Goal: Transaction & Acquisition: Purchase product/service

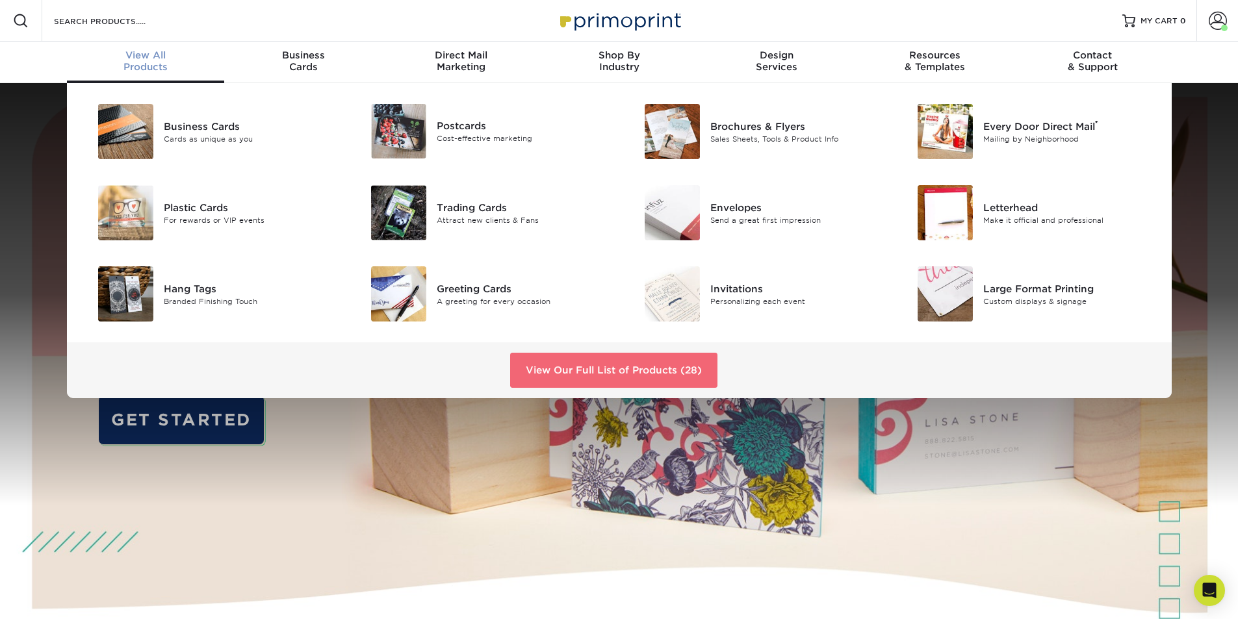
click at [576, 374] on link "View Our Full List of Products (28)" at bounding box center [613, 370] width 207 height 35
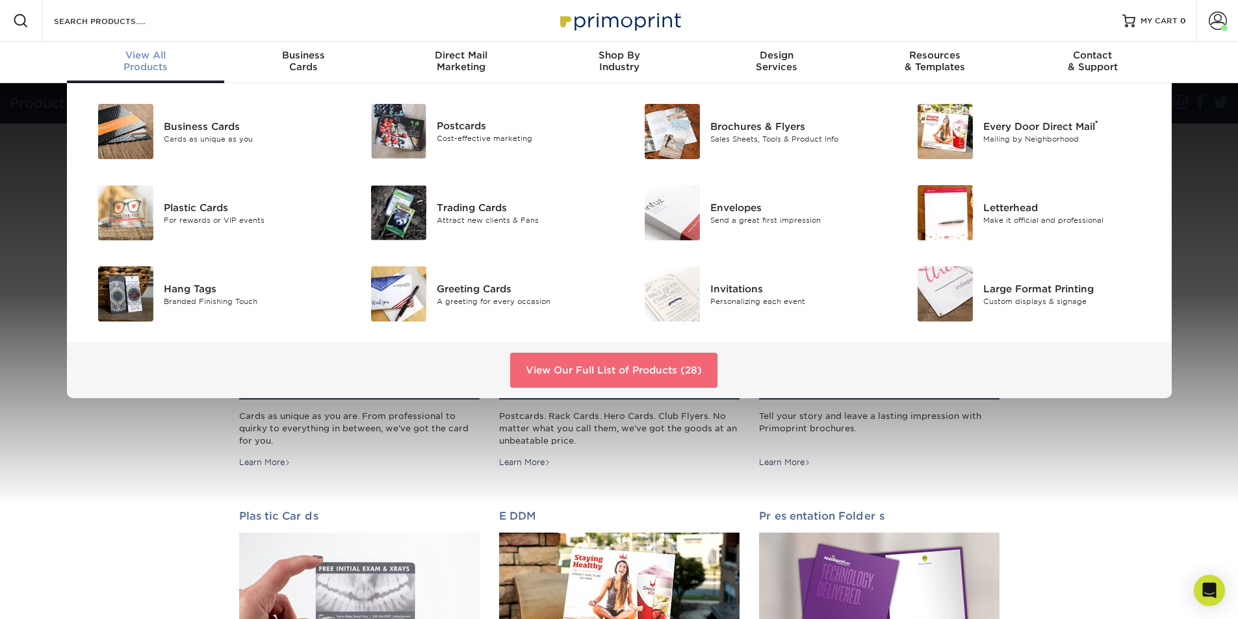
click at [548, 368] on link "View Our Full List of Products (28)" at bounding box center [613, 370] width 207 height 35
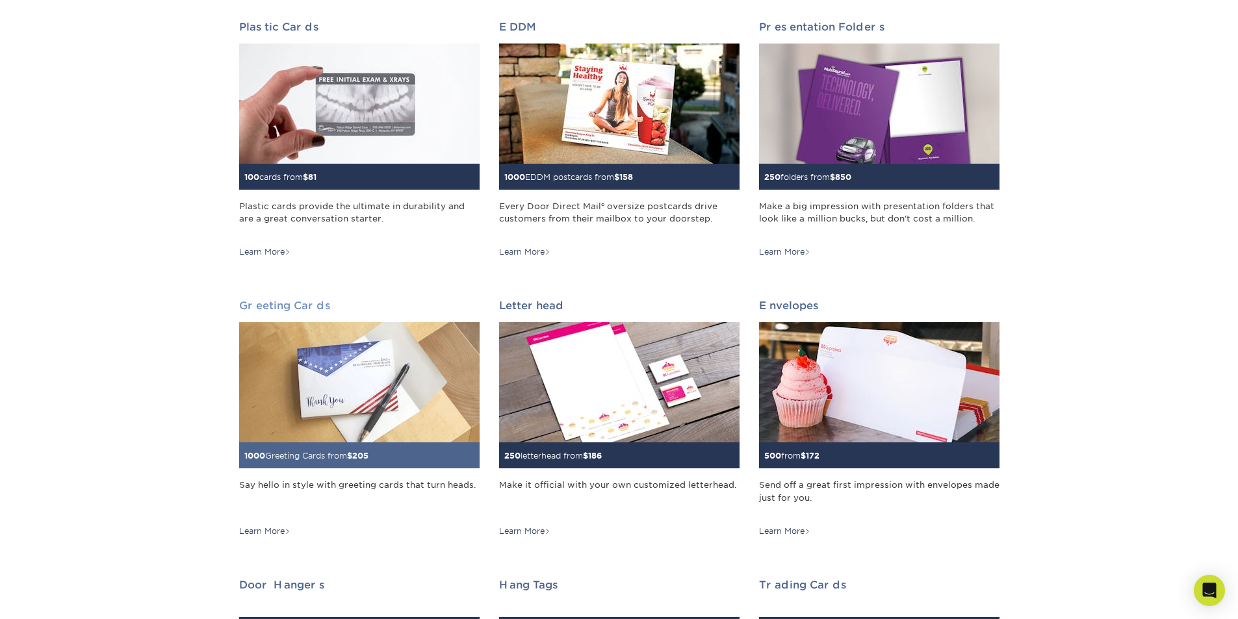
scroll to position [780, 0]
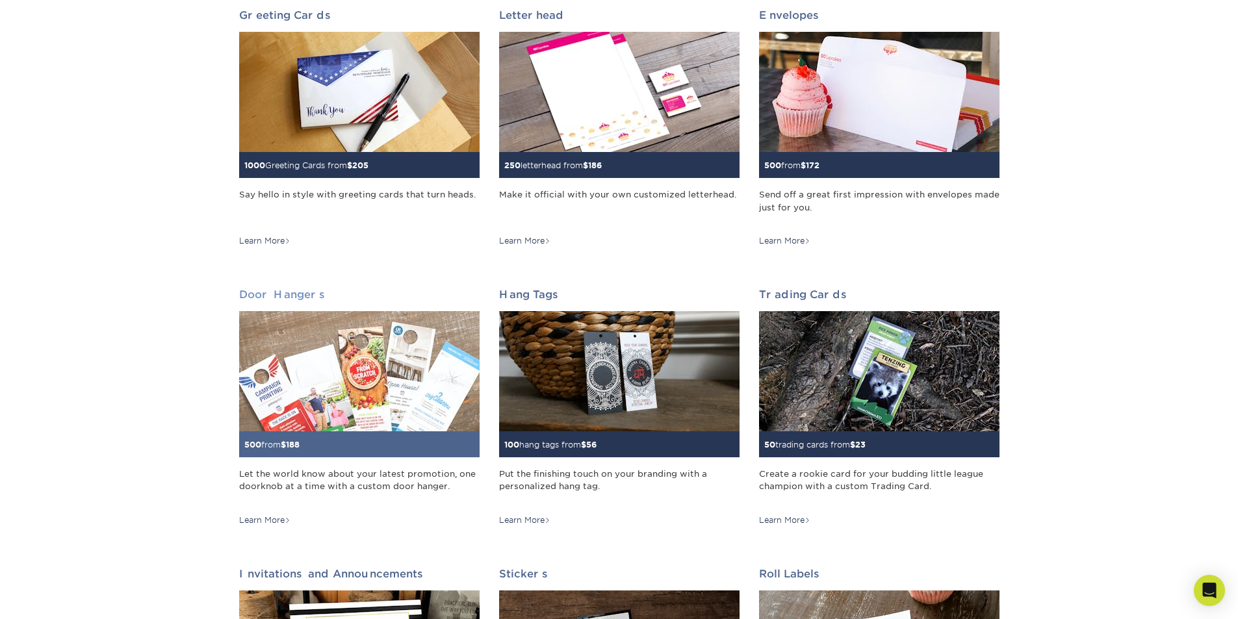
click at [372, 387] on img at bounding box center [359, 371] width 240 height 120
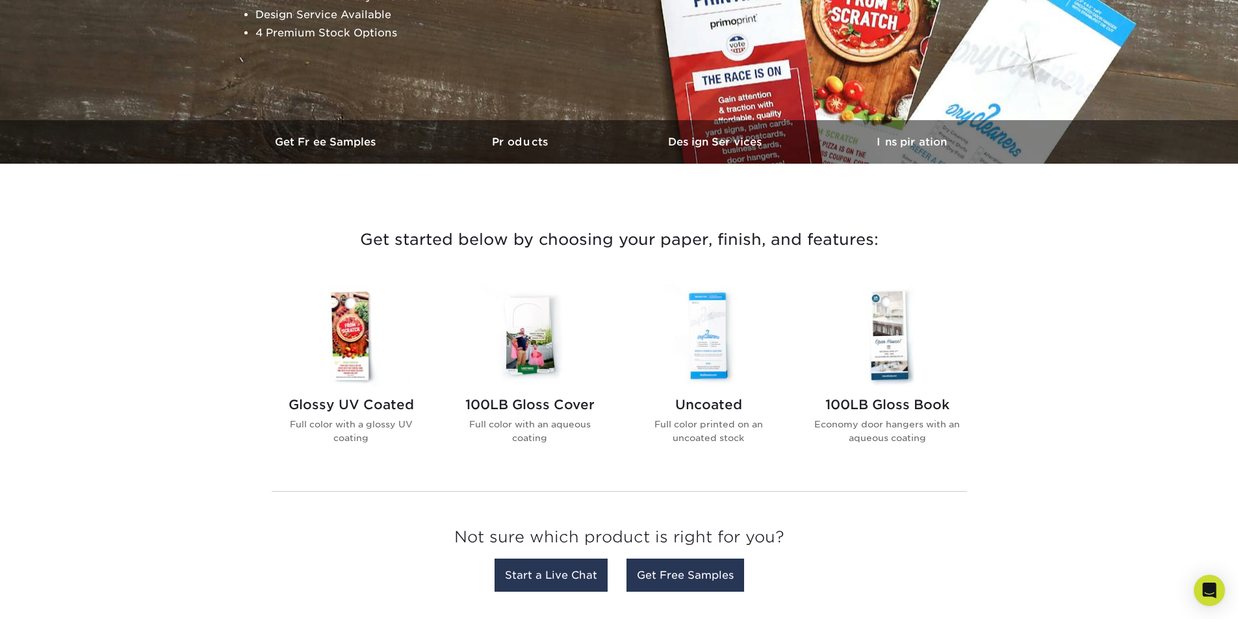
scroll to position [325, 0]
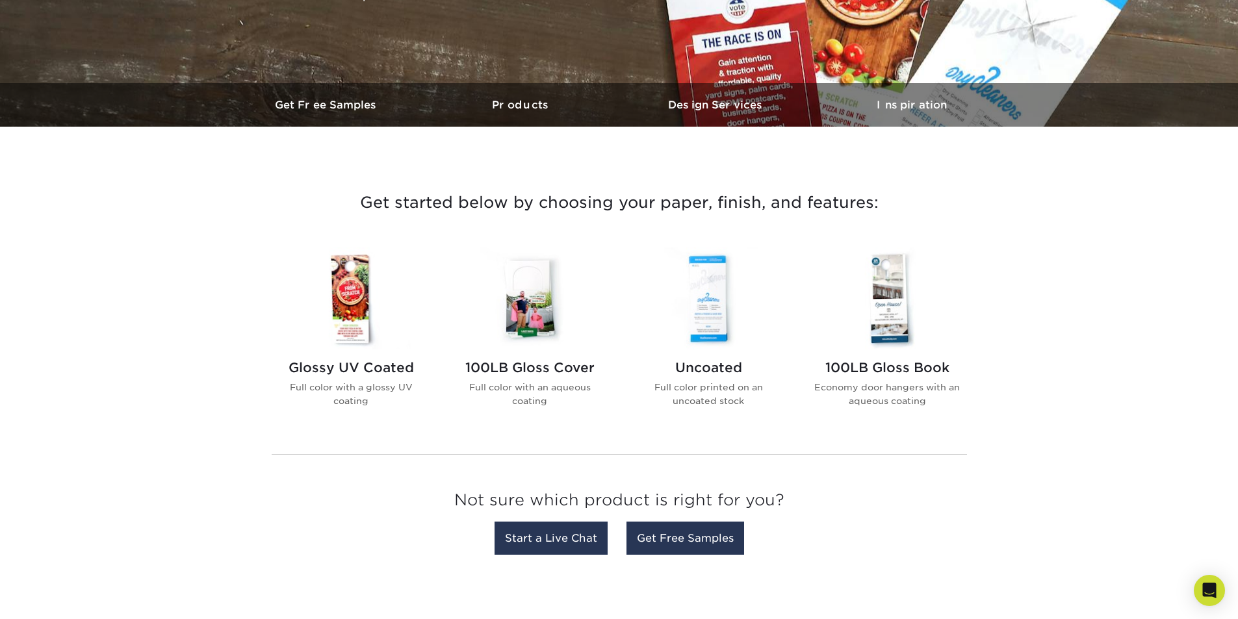
click at [697, 313] on img at bounding box center [708, 299] width 147 height 102
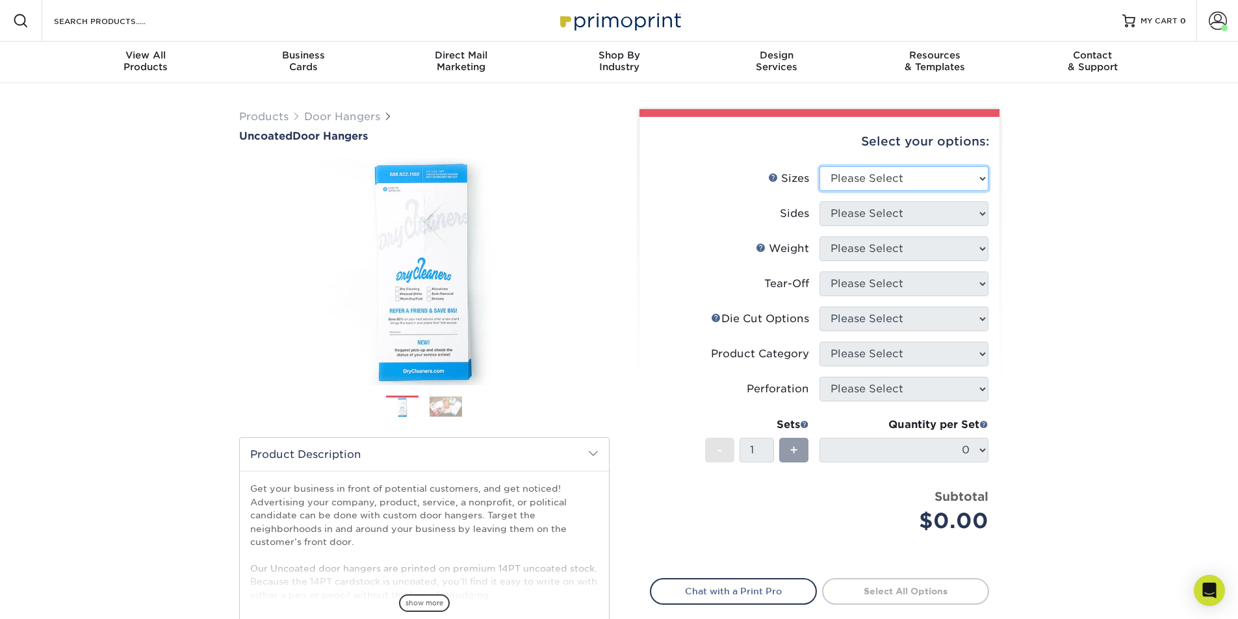
click at [866, 180] on select "Please Select 3.5" x 8.5" 3.5" x 11" 4" x 7" 4.25" x 11" 4.25" x 11"" at bounding box center [903, 178] width 169 height 25
select select "3.50x8.50"
click at [819, 166] on select "Please Select 3.5" x 8.5" 3.5" x 11" 4" x 7" 4.25" x 11" 4.25" x 11"" at bounding box center [903, 178] width 169 height 25
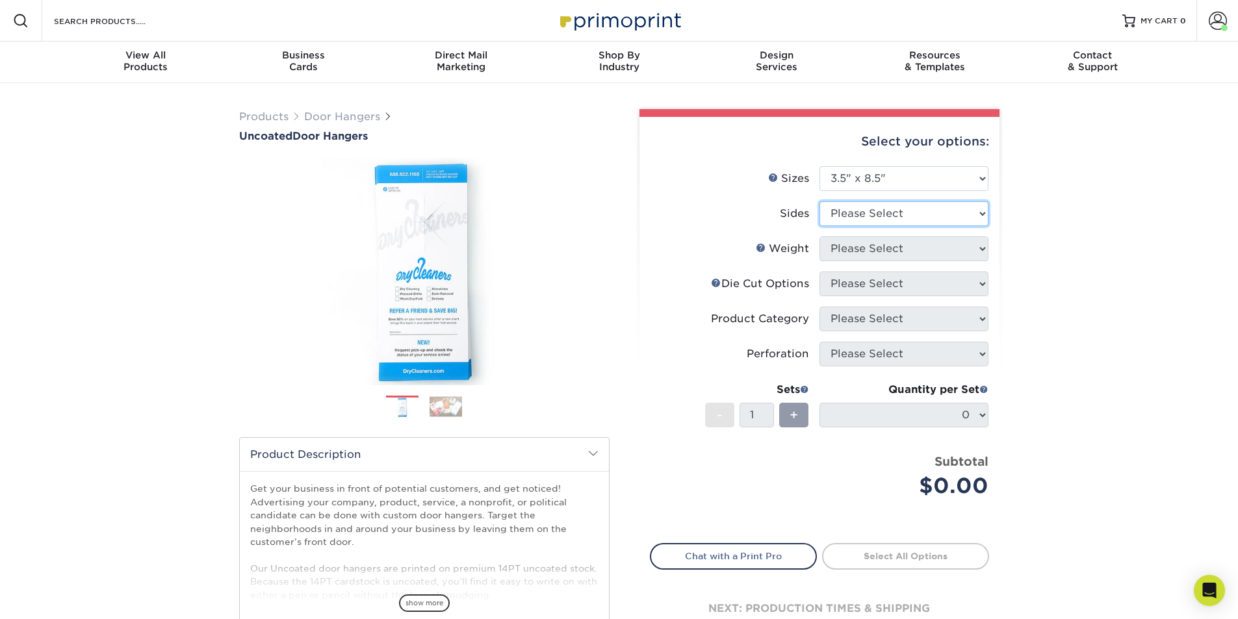
click at [874, 212] on select "Please Select Print Both Sides Print Front Only" at bounding box center [903, 213] width 169 height 25
select select "13abbda7-1d64-4f25-8bb2-c179b224825d"
click at [819, 201] on select "Please Select Print Both Sides Print Front Only" at bounding box center [903, 213] width 169 height 25
click at [879, 247] on select "Please Select 14PT 16PT 14PT Uncoated" at bounding box center [903, 248] width 169 height 25
select select "14PT Uncoated"
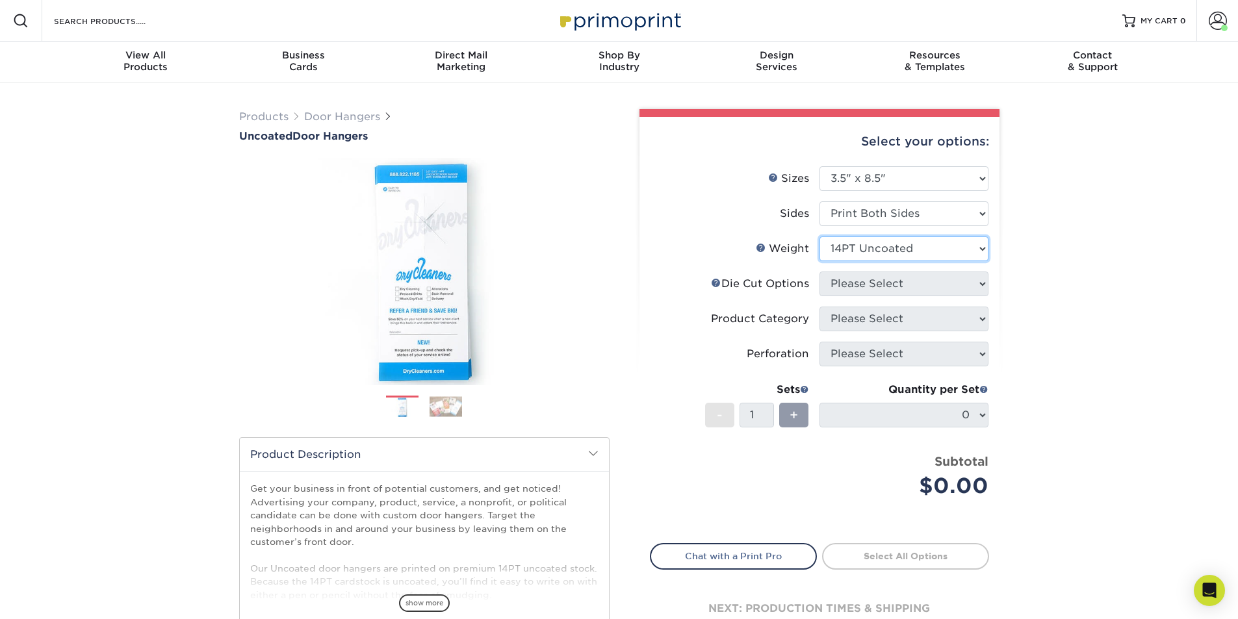
click at [819, 236] on select "Please Select 14PT 16PT 14PT Uncoated" at bounding box center [903, 248] width 169 height 25
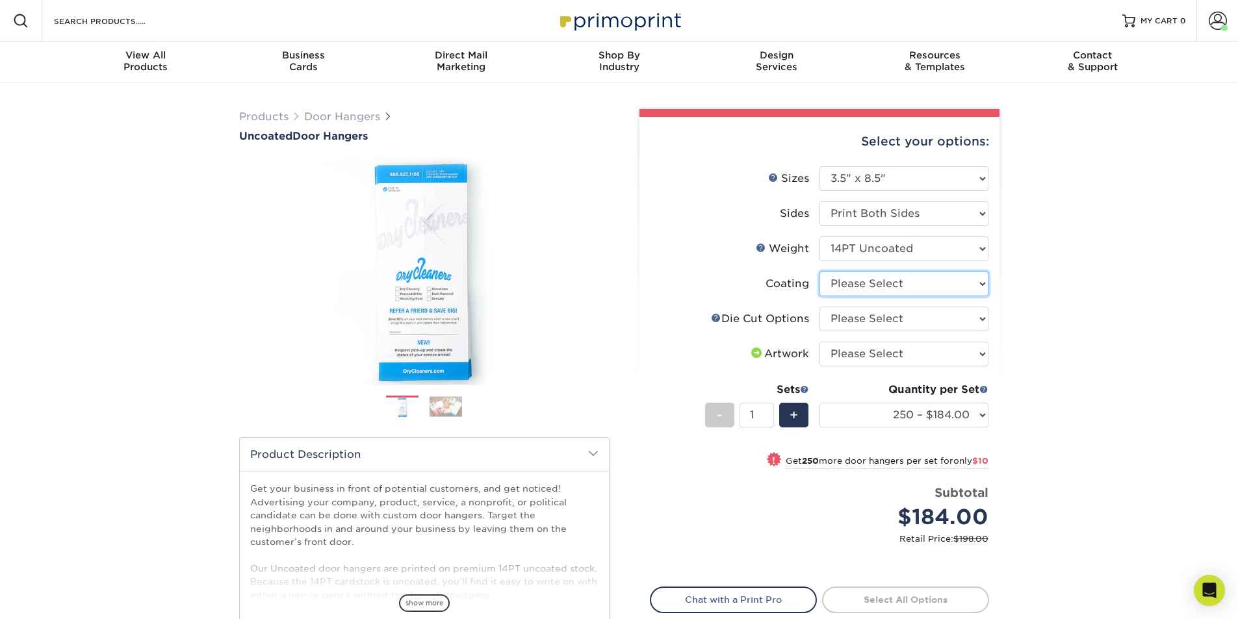
click at [857, 287] on select at bounding box center [903, 284] width 169 height 25
select select "3e7618de-abca-4bda-9f97-8b9129e913d8"
click at [819, 272] on select at bounding box center [903, 284] width 169 height 25
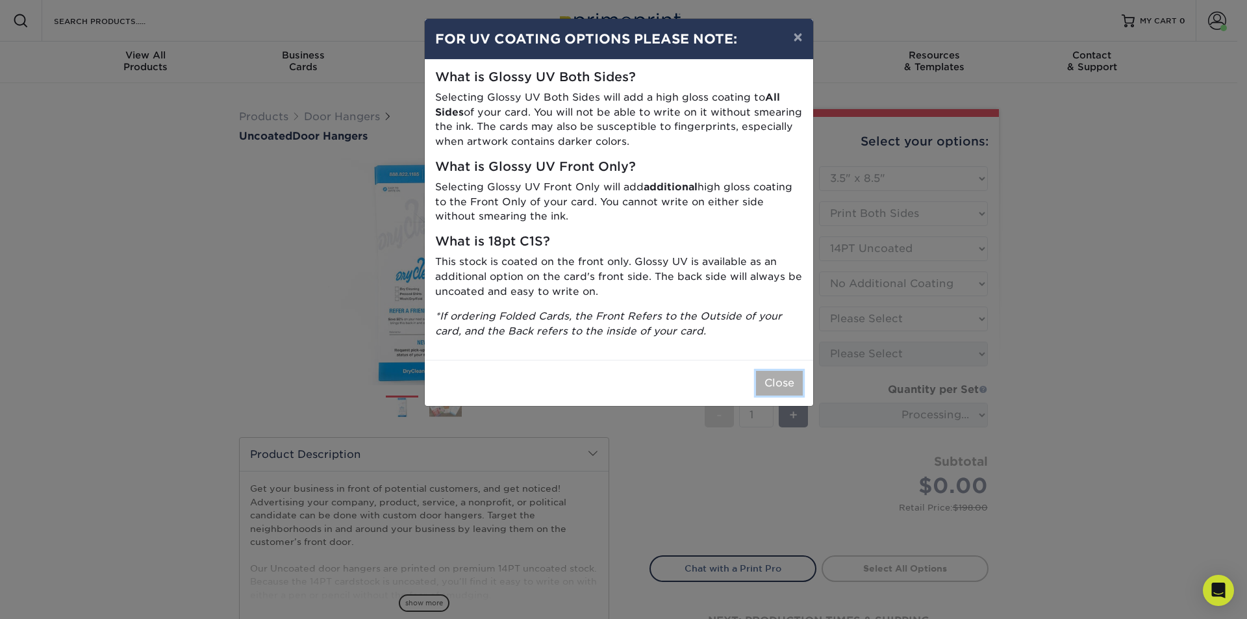
click at [778, 378] on button "Close" at bounding box center [779, 383] width 47 height 25
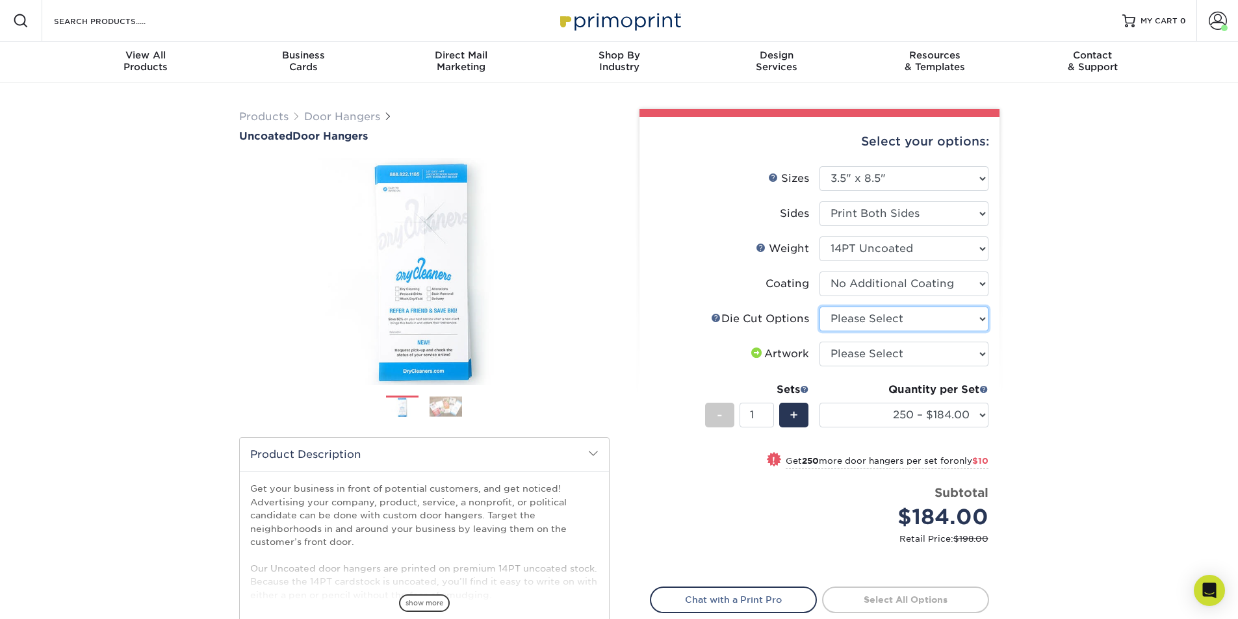
click at [852, 316] on select "Please Select Standard Die Cut Arch Die Cut Starburst Die Cut" at bounding box center [903, 319] width 169 height 25
select select "fe6a4ed8-5803-433c-b773-a25a7b955e98"
click at [819, 307] on select "Please Select Standard Die Cut Arch Die Cut Starburst Die Cut" at bounding box center [903, 319] width 169 height 25
click at [845, 358] on select "Please Select I will upload files I need a design - $100" at bounding box center [903, 354] width 169 height 25
select select "upload"
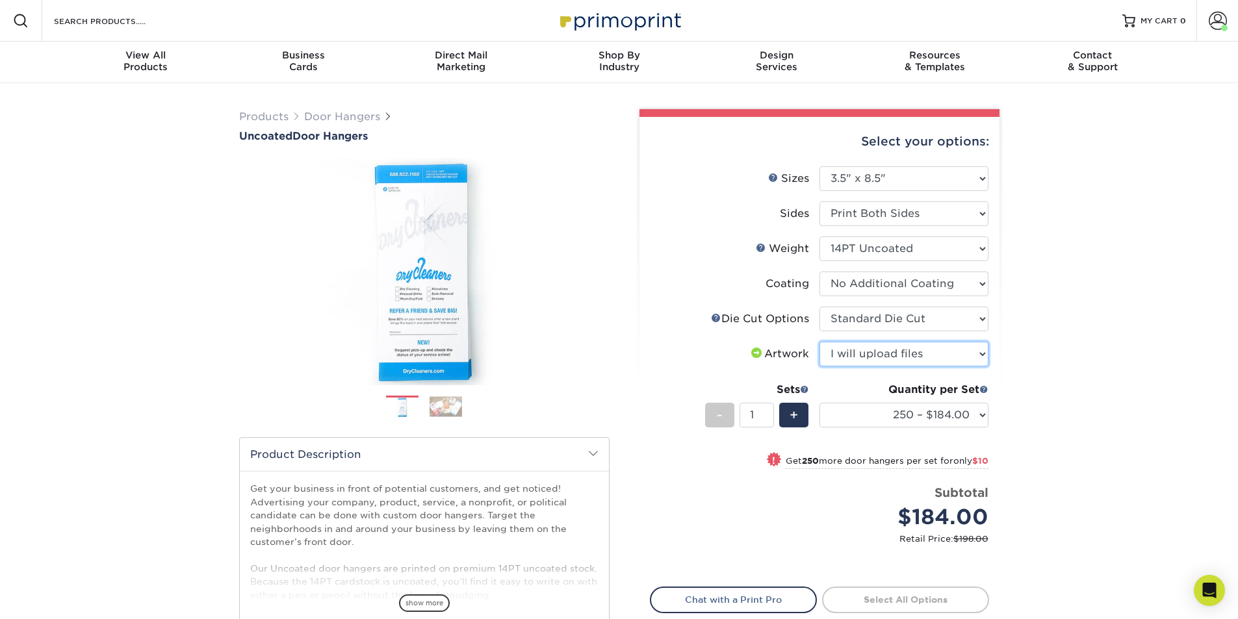
click at [819, 342] on select "Please Select I will upload files I need a design - $100" at bounding box center [903, 354] width 169 height 25
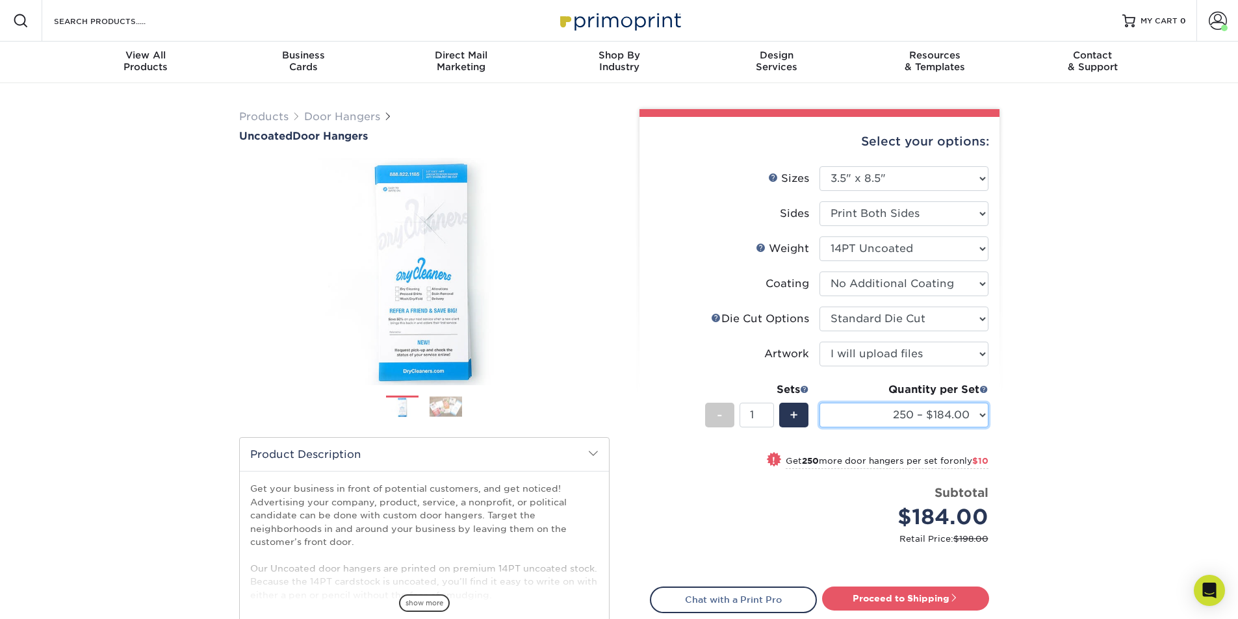
click at [915, 411] on select "250 – $184.00 500 – $194.00 1000 – $217.00 2500 – $333.00 5000 – $537.00 10000 …" at bounding box center [903, 415] width 169 height 25
select select "1000 – $217.00"
click at [819, 403] on select "250 – $184.00 500 – $194.00 1000 – $217.00 2500 – $333.00 5000 – $537.00 10000 …" at bounding box center [903, 415] width 169 height 25
click at [906, 602] on link "Proceed to Shipping" at bounding box center [905, 598] width 167 height 23
type input "Set 1"
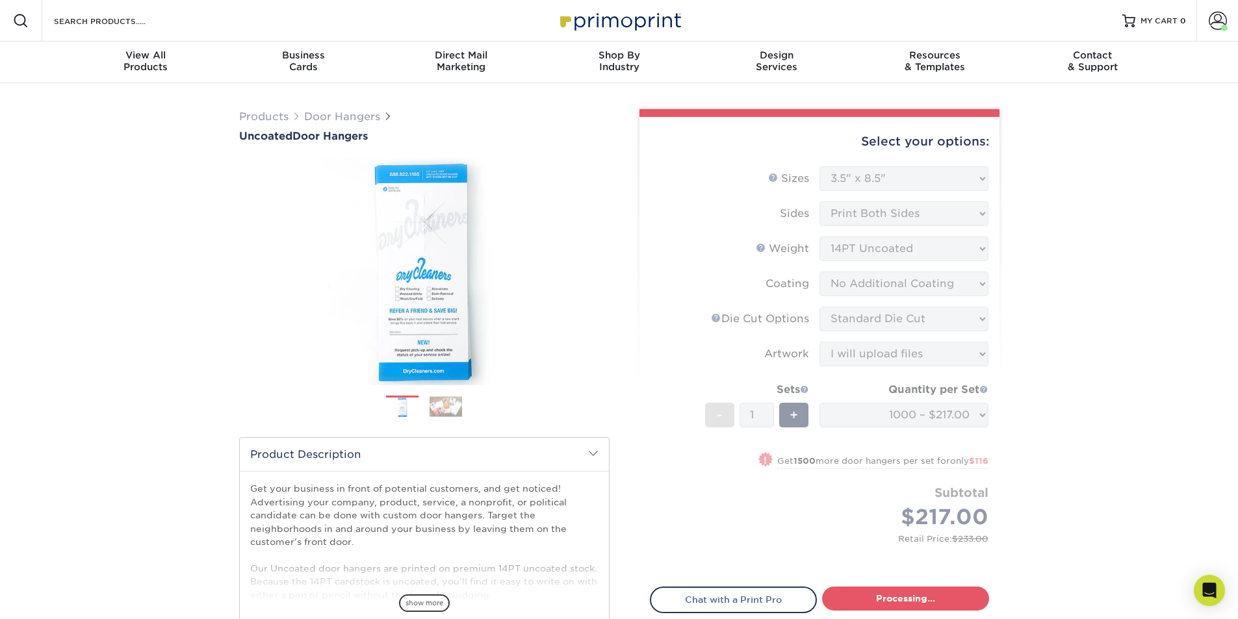
select select "d2faee16-730f-4797-9cb5-436611ded941"
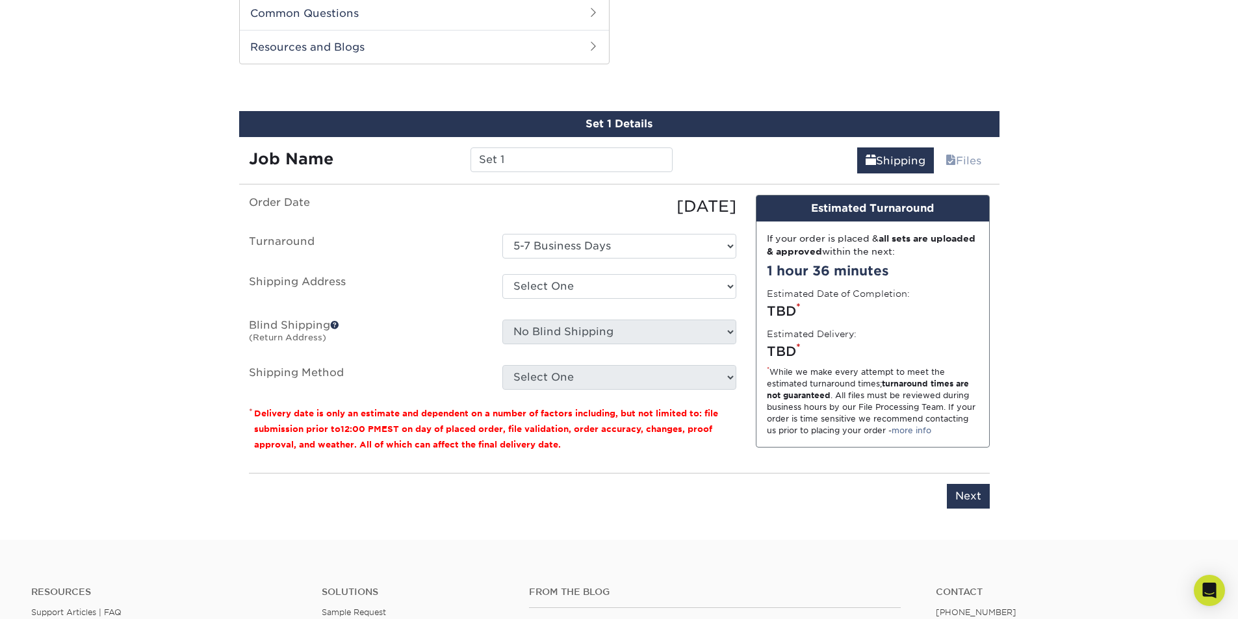
scroll to position [661, 0]
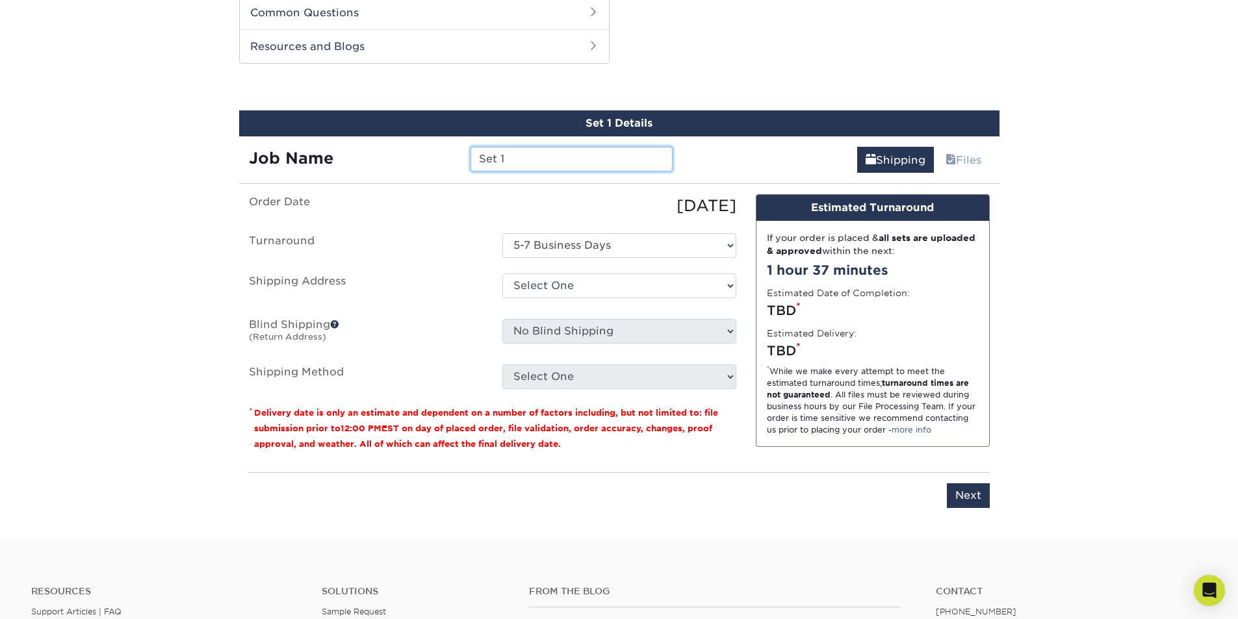
drag, startPoint x: 537, startPoint y: 160, endPoint x: 394, endPoint y: 139, distance: 145.1
click at [394, 139] on div "Job Name Set 1" at bounding box center [461, 154] width 444 height 36
type input "[PERSON_NAME] Hang Tags"
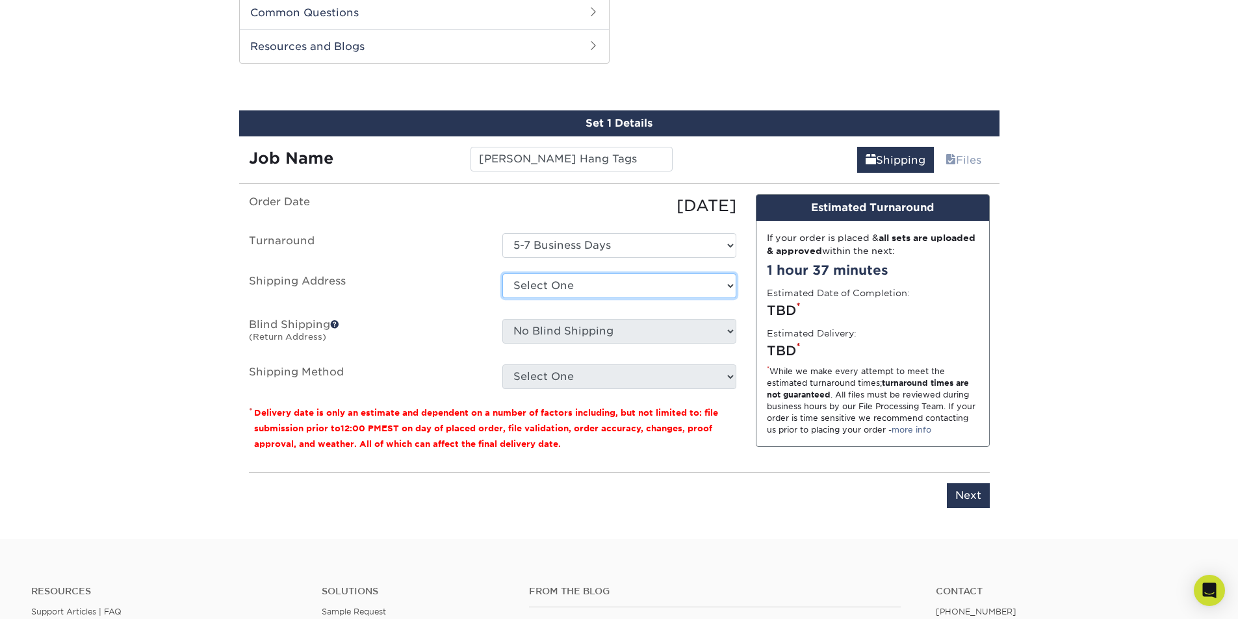
click at [604, 283] on select "Select One 5k Print Consultants Arch Brokerage Blake Lawrence BMW of West St. L…" at bounding box center [619, 286] width 234 height 25
select select "187150"
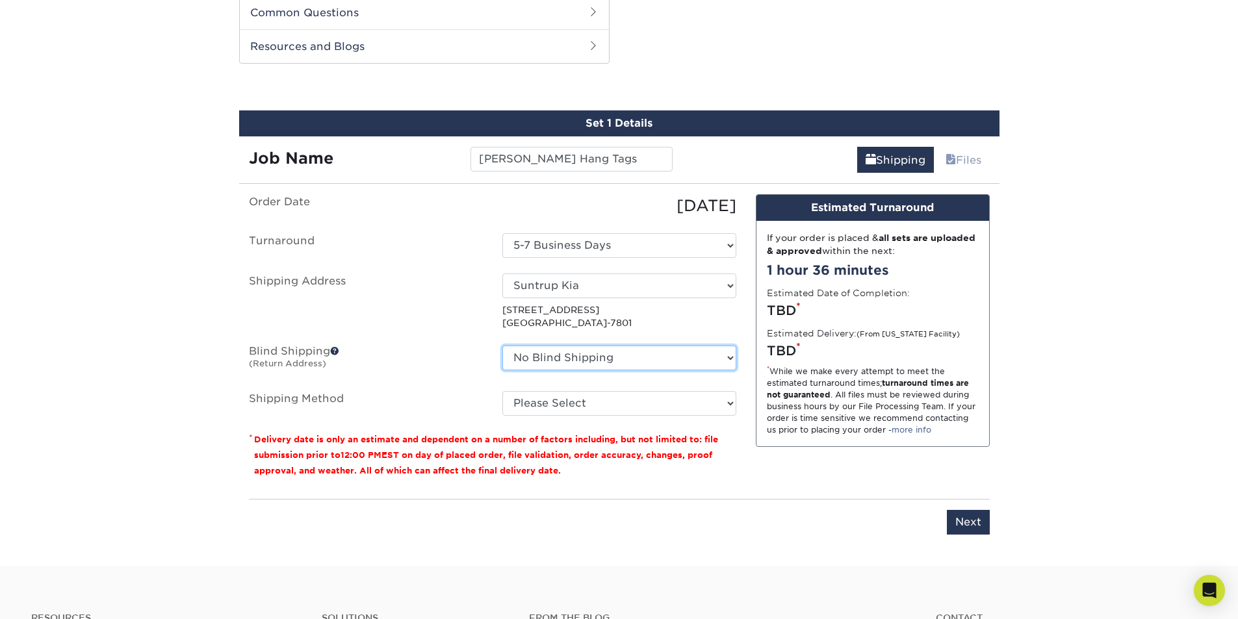
click at [592, 346] on select "No Blind Shipping 5k Print Consultants Arch Brokerage Blake Lawrence BMW of Wes…" at bounding box center [619, 358] width 234 height 25
select select "182224"
click at [502, 346] on select "No Blind Shipping 5k Print Consultants Arch Brokerage Blake Lawrence BMW of Wes…" at bounding box center [619, 358] width 234 height 25
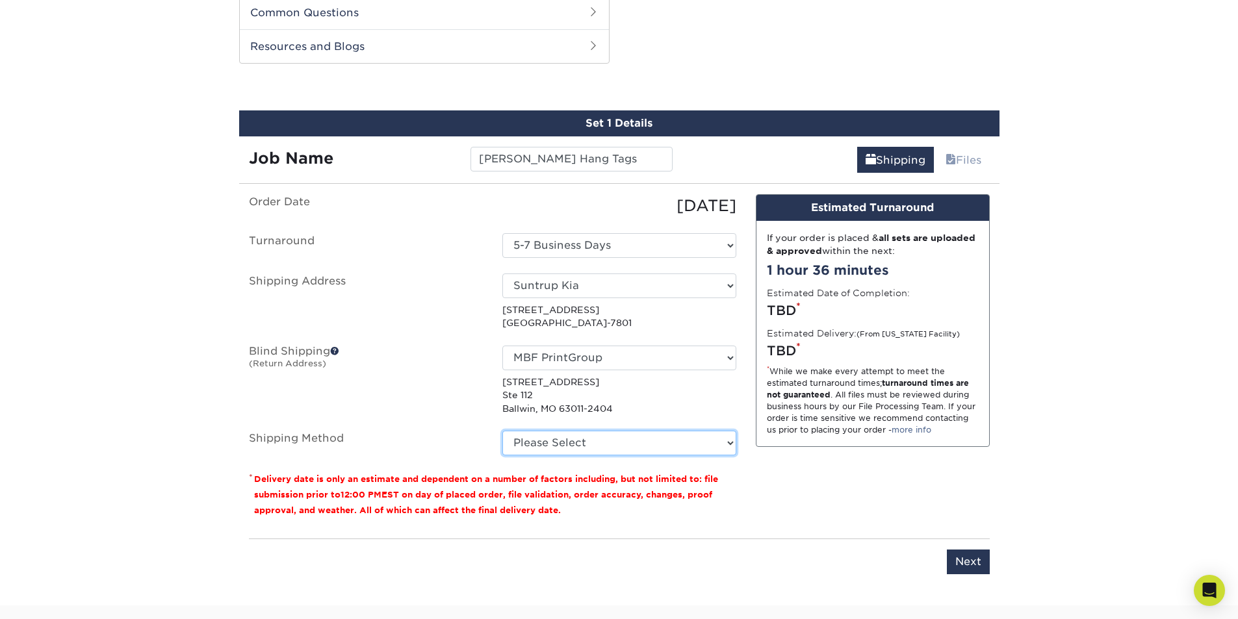
click at [563, 439] on select "Please Select Ground Shipping (+$18.80) 3 Day Shipping Service (+$27.37) 2 Day …" at bounding box center [619, 443] width 234 height 25
select select "03"
click at [502, 431] on select "Please Select Ground Shipping (+$18.80) 3 Day Shipping Service (+$27.37) 2 Day …" at bounding box center [619, 443] width 234 height 25
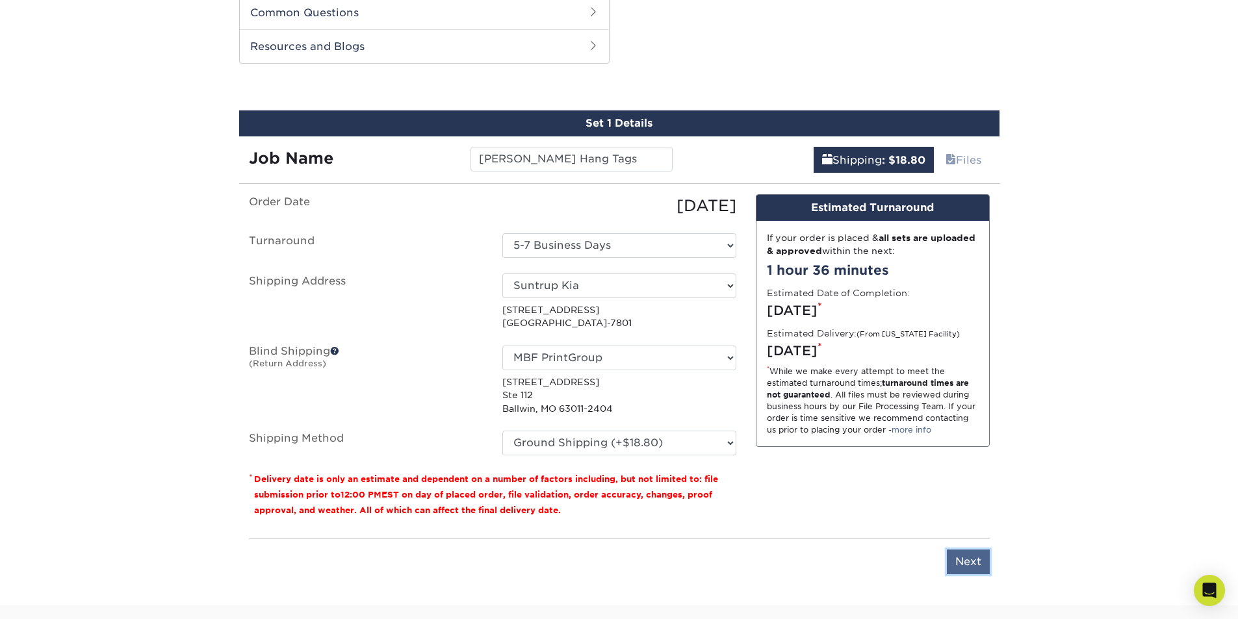
click at [965, 562] on input "Next" at bounding box center [968, 562] width 43 height 25
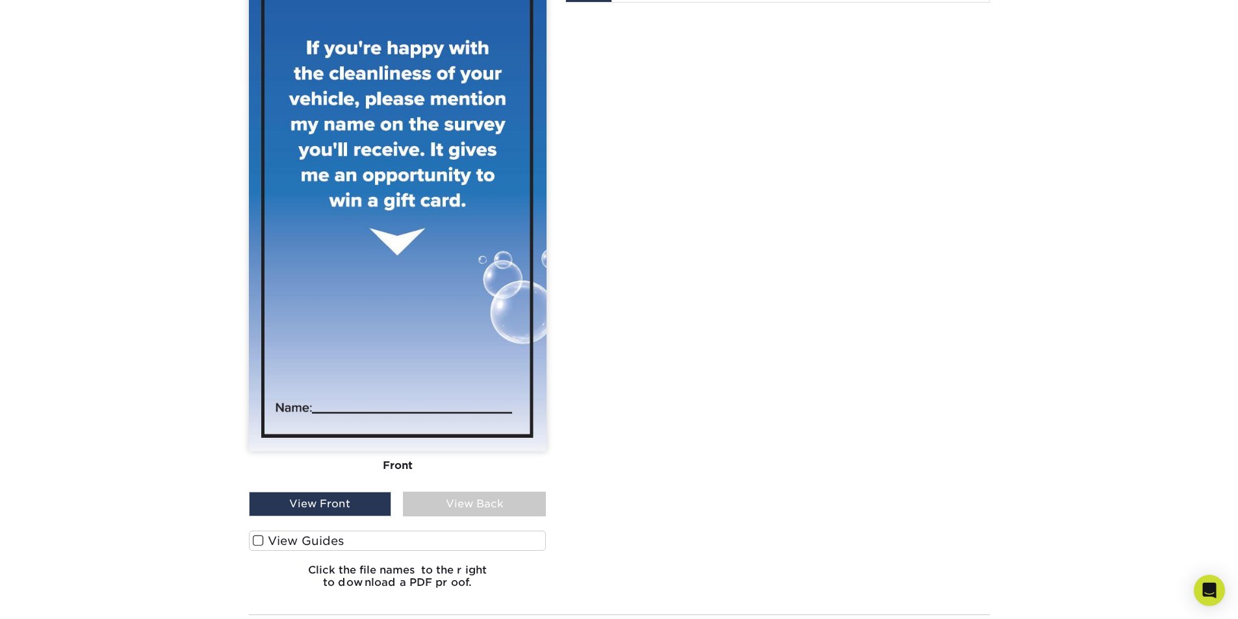
click at [327, 537] on label "View Guides" at bounding box center [398, 541] width 298 height 20
click at [0, 0] on input "View Guides" at bounding box center [0, 0] width 0 height 0
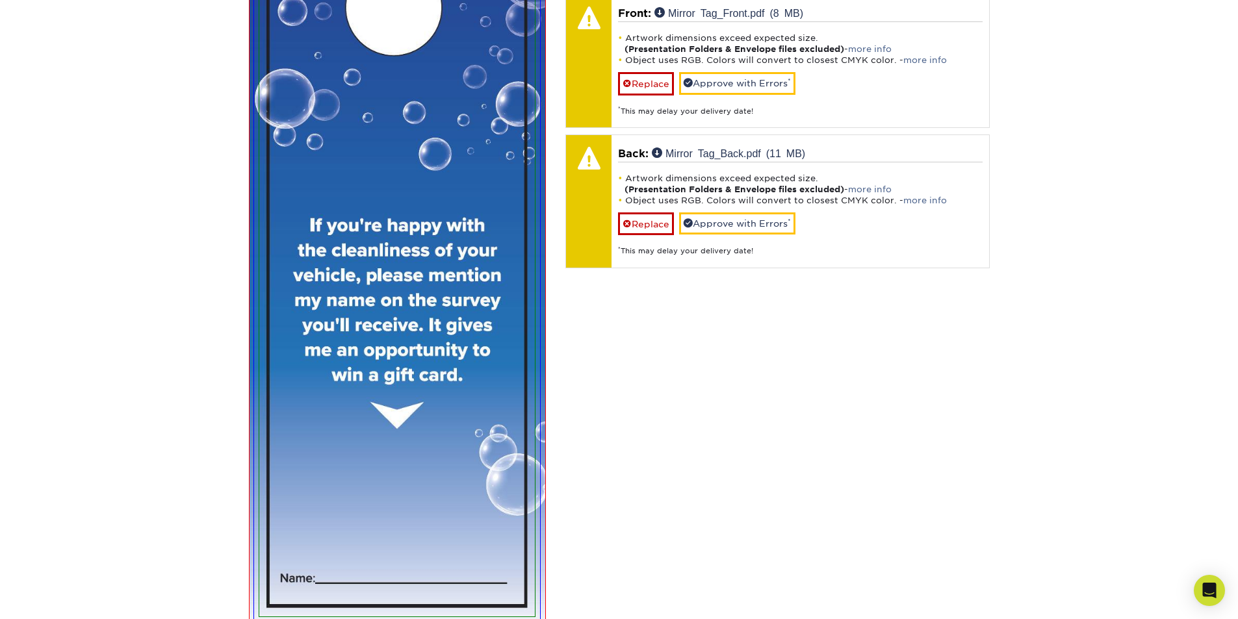
scroll to position [780, 0]
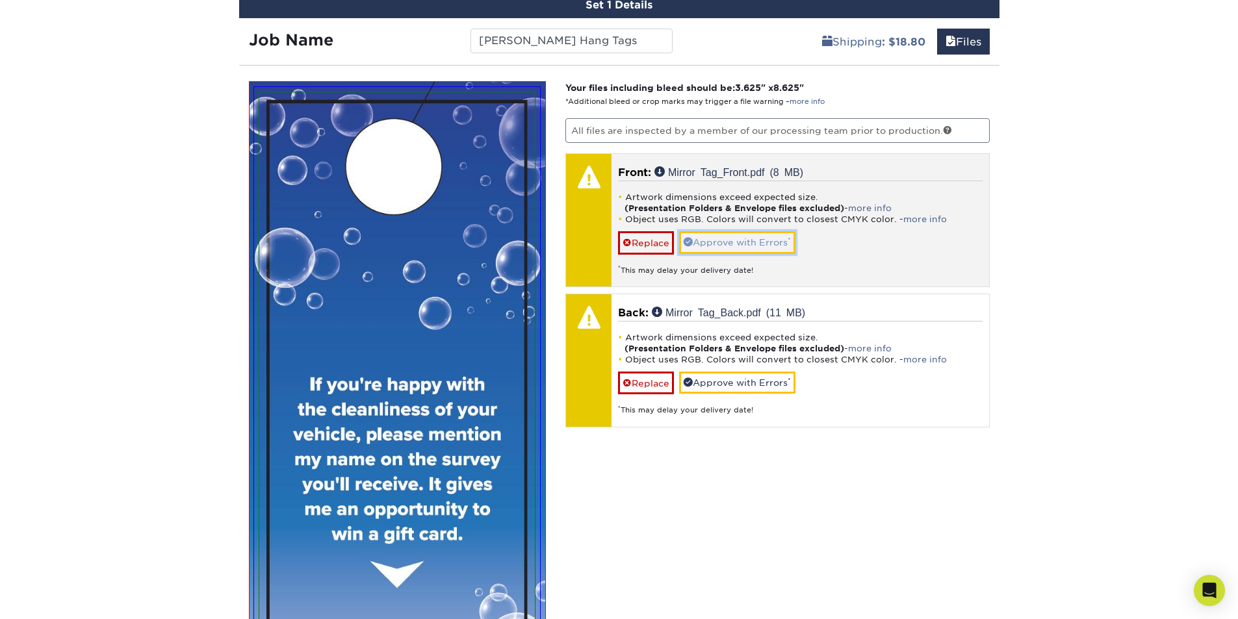
click at [728, 246] on link "Approve with Errors *" at bounding box center [737, 242] width 116 height 22
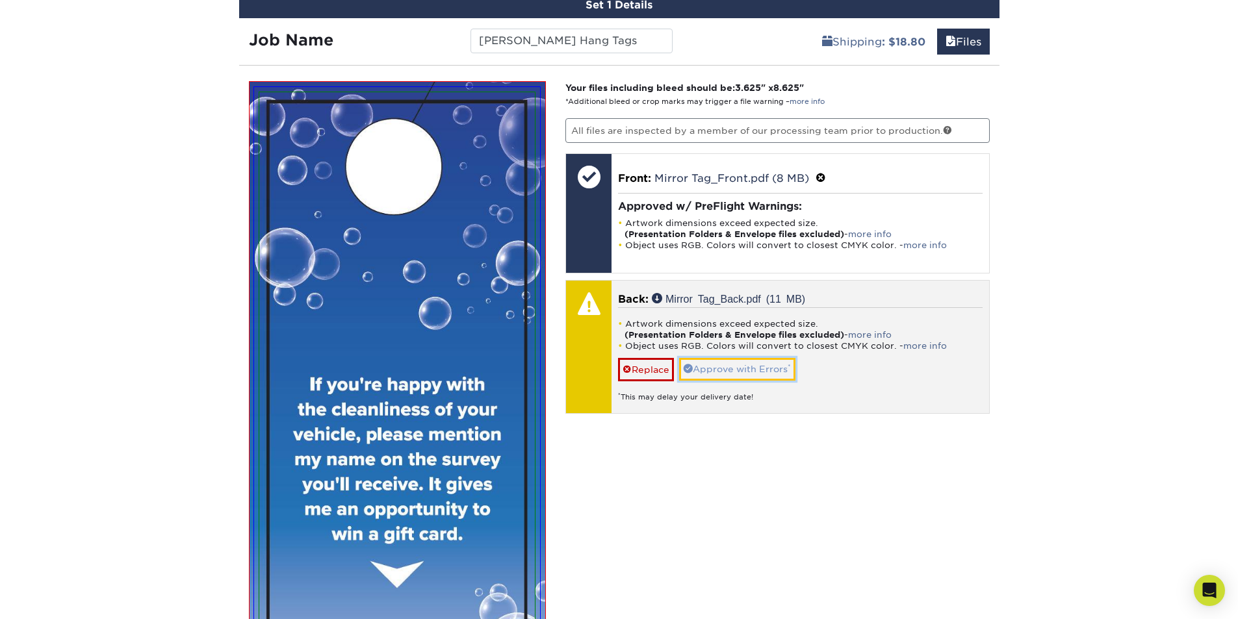
click at [724, 366] on link "Approve with Errors *" at bounding box center [737, 369] width 116 height 22
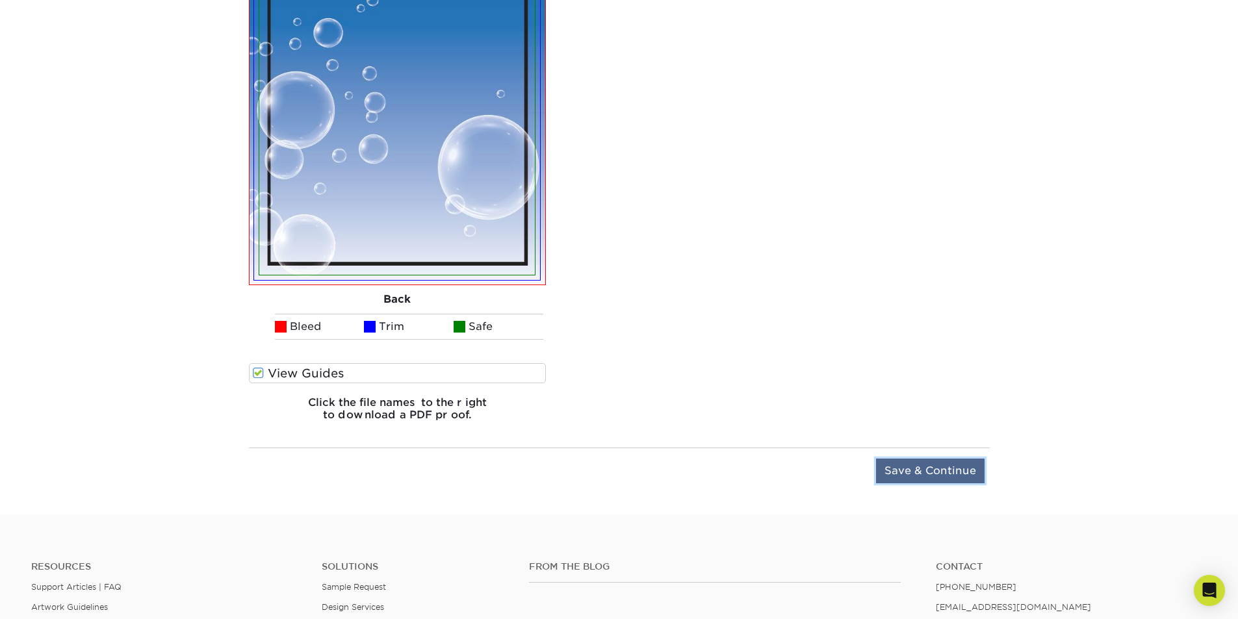
click at [925, 470] on input "Save & Continue" at bounding box center [930, 471] width 108 height 25
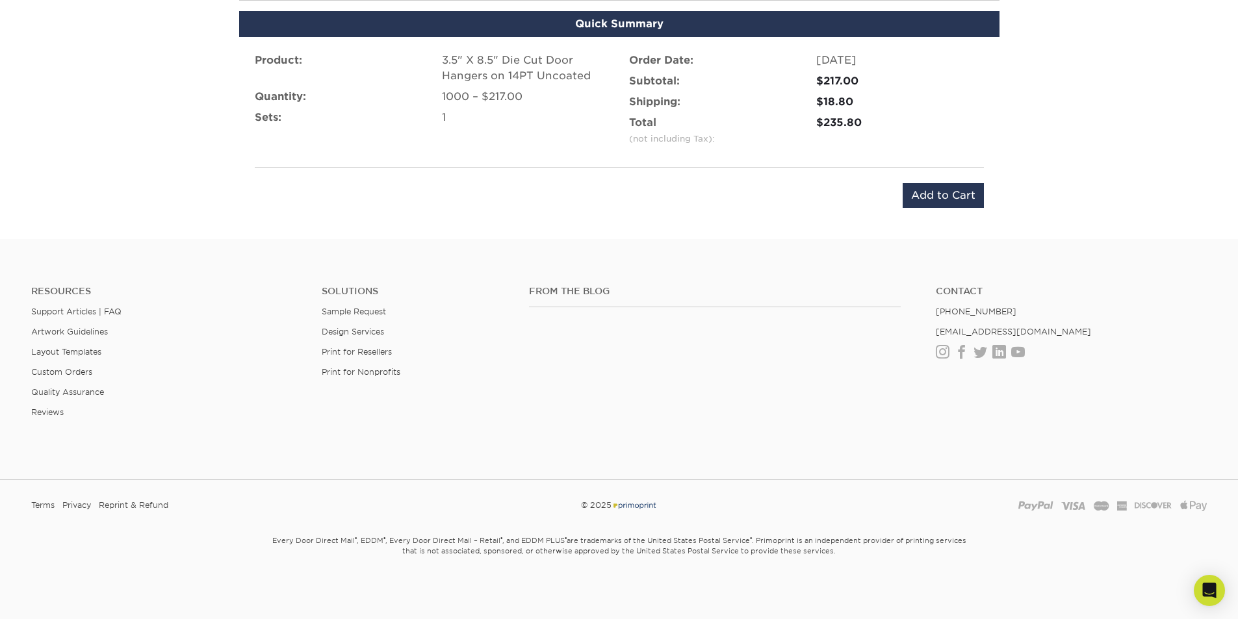
scroll to position [845, 0]
click at [931, 200] on input "Add to Cart" at bounding box center [942, 195] width 81 height 25
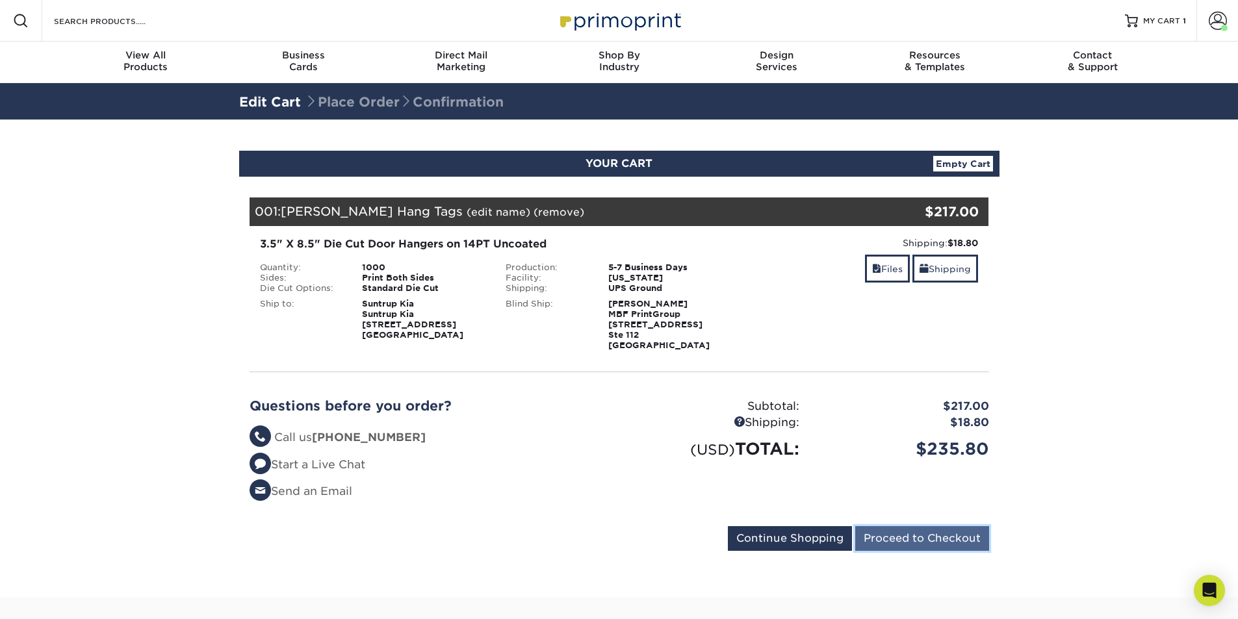
click at [891, 541] on input "Proceed to Checkout" at bounding box center [922, 538] width 134 height 25
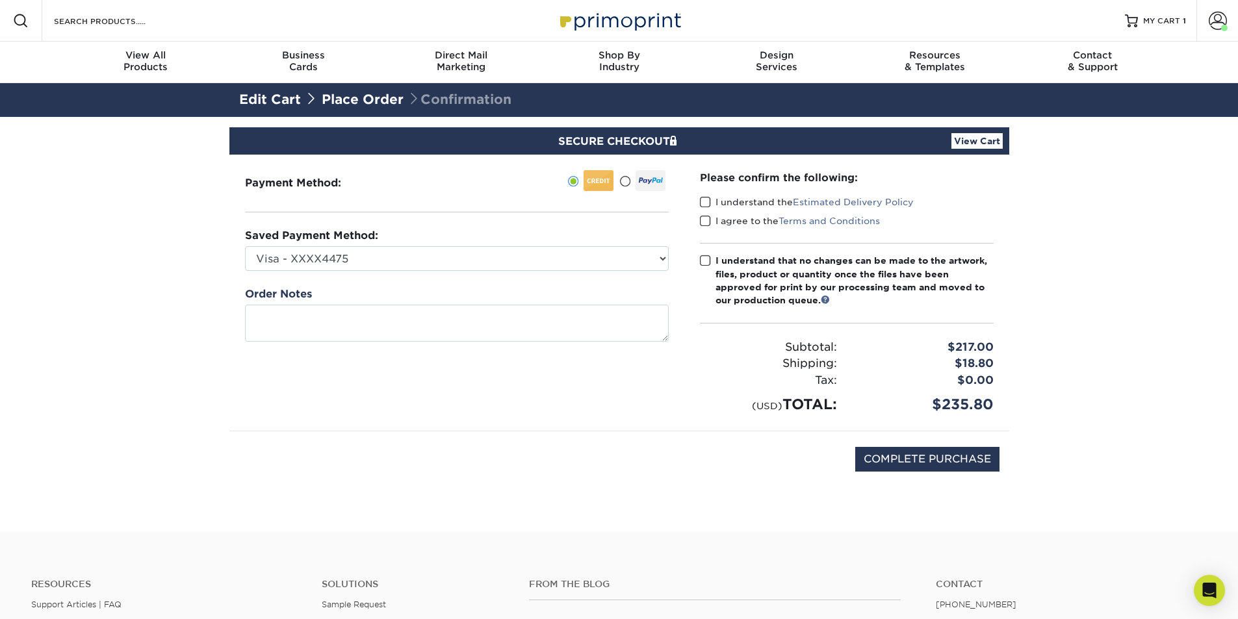
click at [704, 201] on span at bounding box center [705, 202] width 11 height 12
click at [0, 0] on input "I understand the Estimated Delivery Policy" at bounding box center [0, 0] width 0 height 0
click at [702, 223] on span at bounding box center [705, 221] width 11 height 12
click at [0, 0] on input "I agree to the Terms and Conditions" at bounding box center [0, 0] width 0 height 0
click at [705, 262] on span at bounding box center [705, 261] width 11 height 12
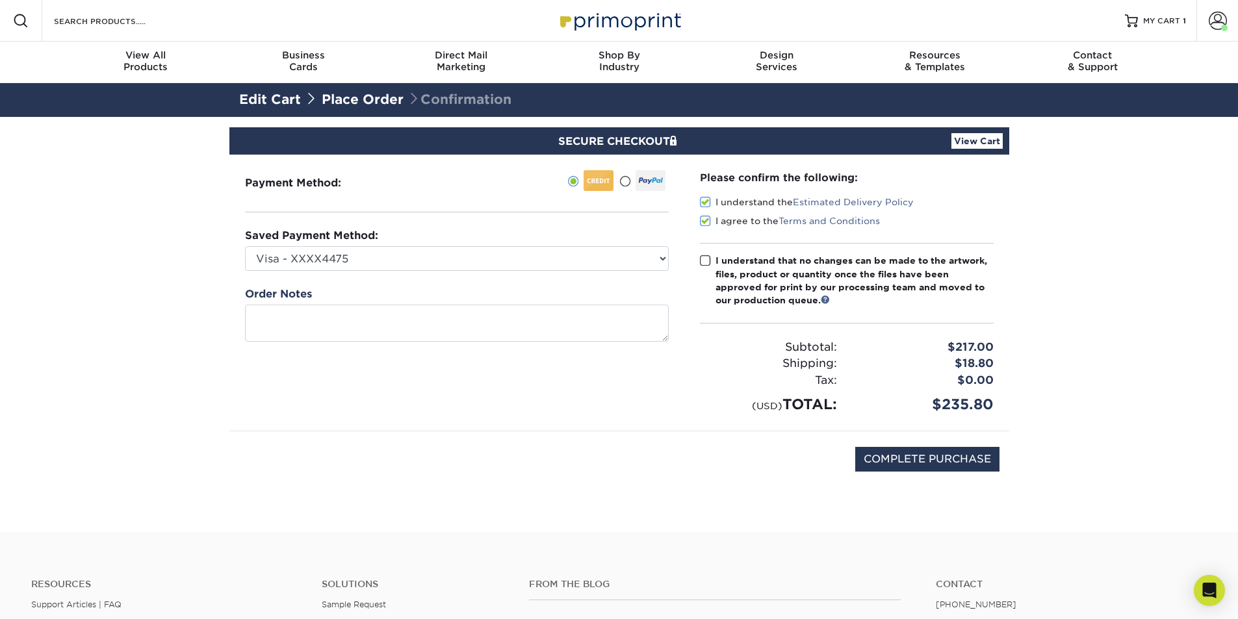
click at [0, 0] on input "I understand that no changes can be made to the artwork, files, product or quan…" at bounding box center [0, 0] width 0 height 0
click at [884, 456] on input "COMPLETE PURCHASE" at bounding box center [927, 459] width 144 height 25
type input "PROCESSING, PLEASE WAIT..."
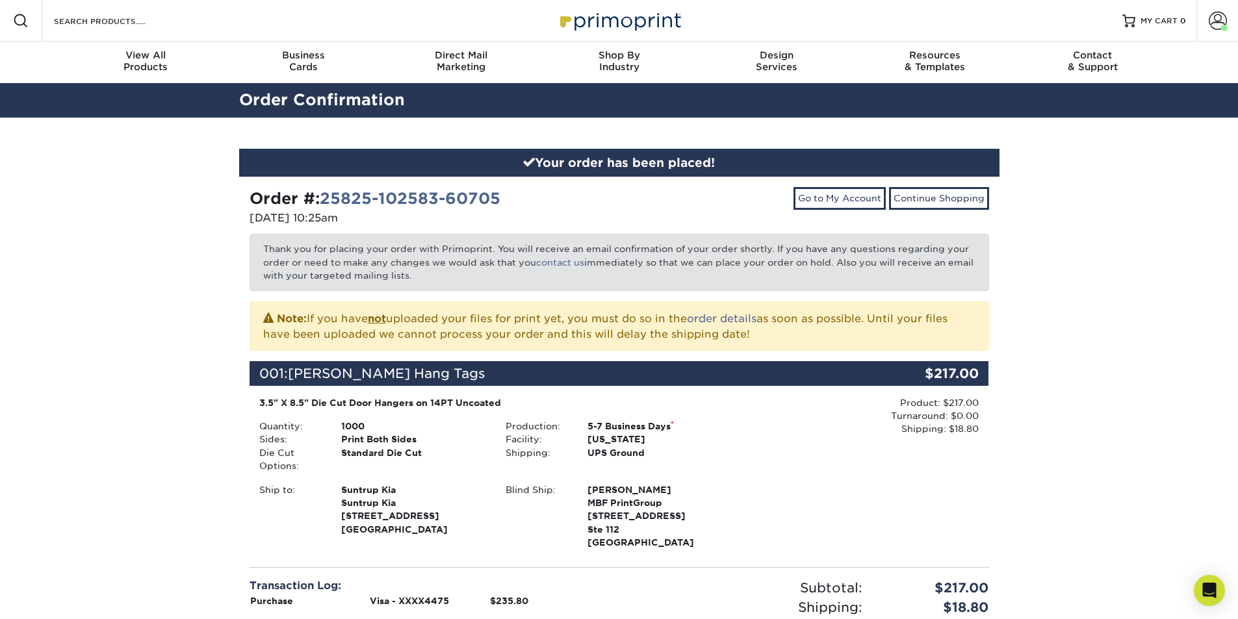
scroll to position [325, 0]
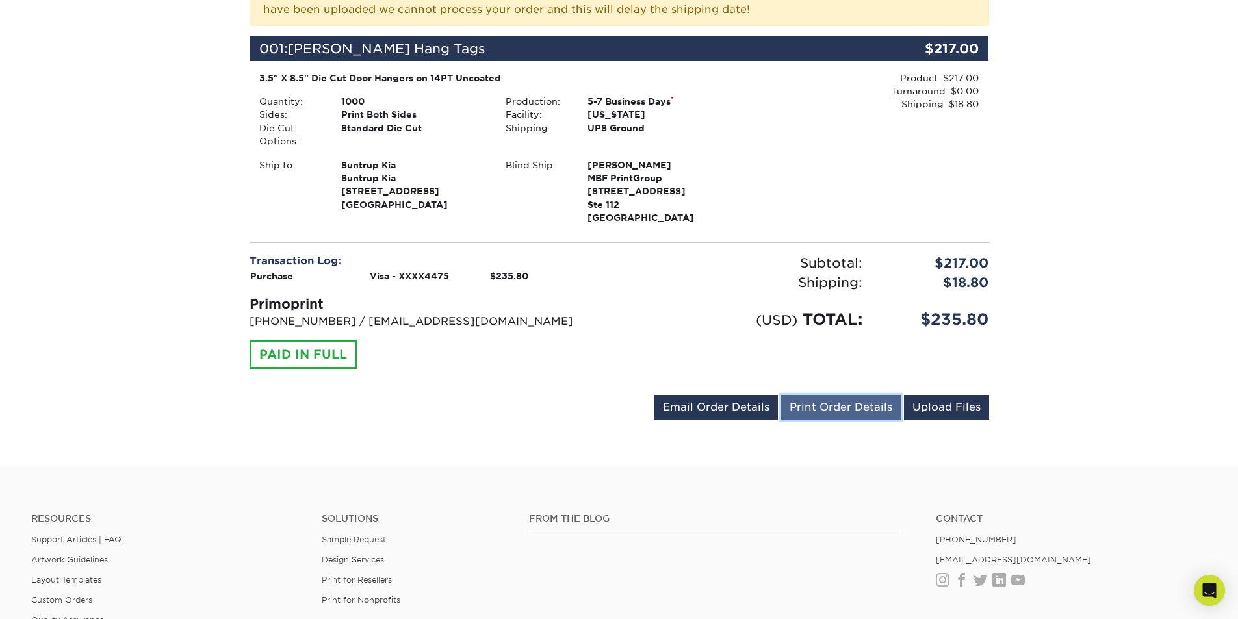
click at [836, 408] on link "Print Order Details" at bounding box center [841, 407] width 120 height 25
